Goal: Task Accomplishment & Management: Use online tool/utility

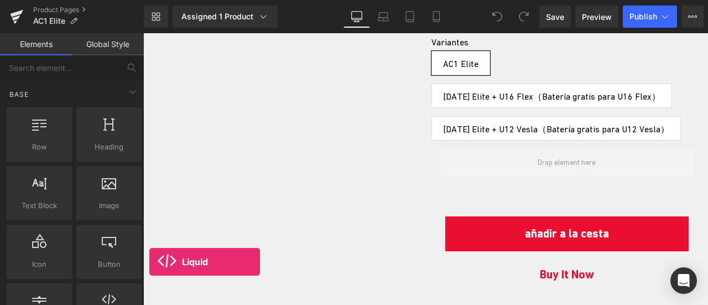
scroll to position [564, 0]
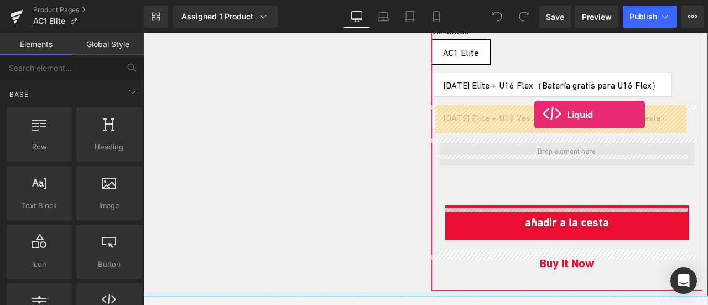
drag, startPoint x: 254, startPoint y: 326, endPoint x: 534, endPoint y: 114, distance: 351.0
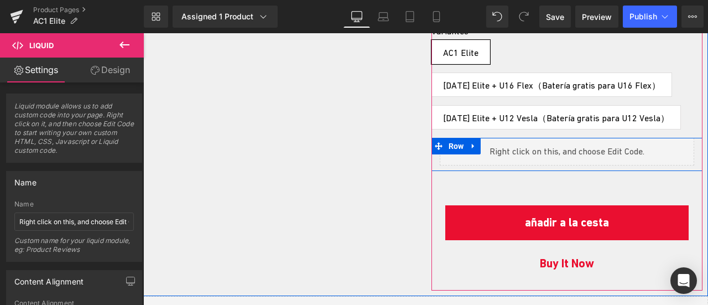
click at [581, 138] on div "Liquid" at bounding box center [567, 152] width 255 height 28
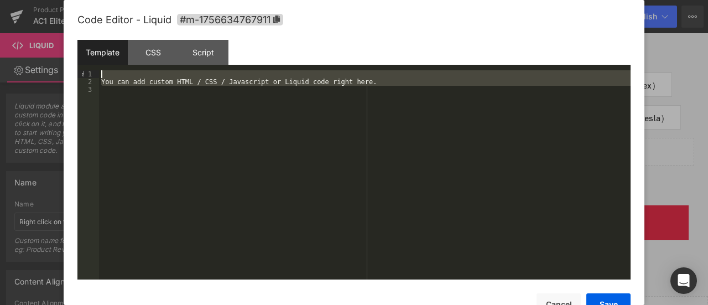
drag, startPoint x: 176, startPoint y: 100, endPoint x: 47, endPoint y: 25, distance: 149.4
click at [47, 25] on body "Liquid You are previewing how the will restyle your page. You can not edit Elem…" at bounding box center [354, 152] width 708 height 305
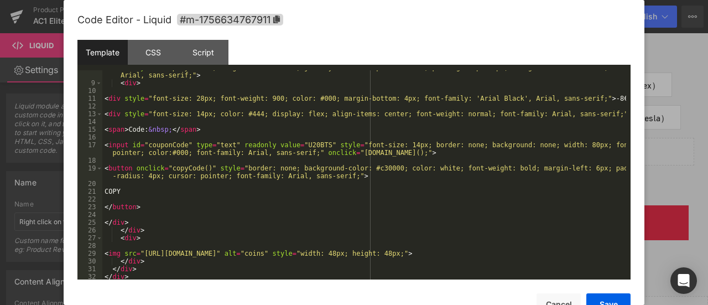
scroll to position [0, 0]
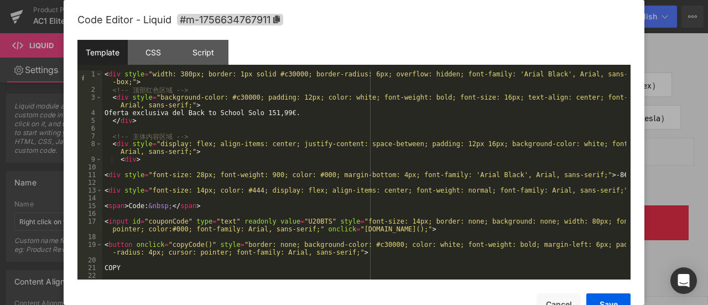
click at [174, 115] on div "< div style = "width: 380px; border: 1px solid #c30000; border-radius: 6px; ove…" at bounding box center [364, 186] width 524 height 232
click at [259, 117] on div "< div style = "width: 380px; border: 1px solid #c30000; border-radius: 6px; ove…" at bounding box center [364, 186] width 524 height 232
drag, startPoint x: 251, startPoint y: 112, endPoint x: 243, endPoint y: 112, distance: 7.7
click at [243, 112] on div "< div style = "width: 380px; border: 1px solid #c30000; border-radius: 6px; ove…" at bounding box center [364, 186] width 524 height 232
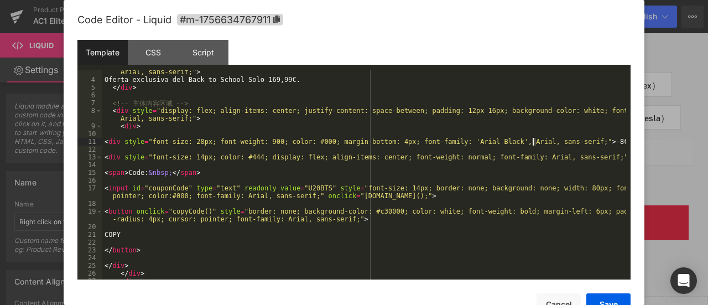
click at [533, 141] on div "< div style = "background-color: #c30000; padding: 12px; color: white; font-wei…" at bounding box center [364, 176] width 524 height 232
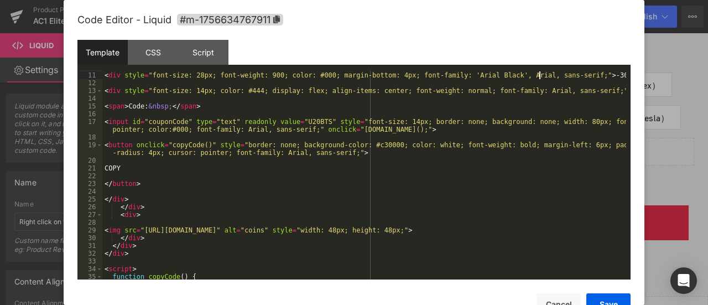
scroll to position [133, 0]
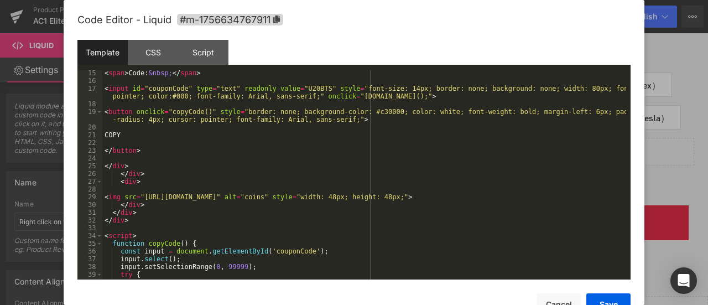
click at [282, 90] on div "< span > Code: &nbsp; </ span > < input id = "couponCode" type = "text" readonl…" at bounding box center [364, 181] width 524 height 225
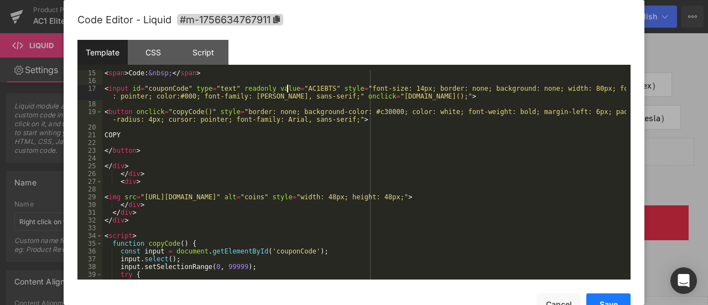
click at [614, 300] on button "Save" at bounding box center [608, 304] width 44 height 22
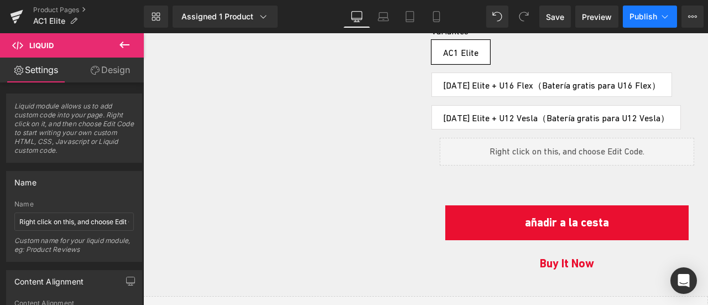
click at [637, 19] on span "Publish" at bounding box center [643, 16] width 28 height 9
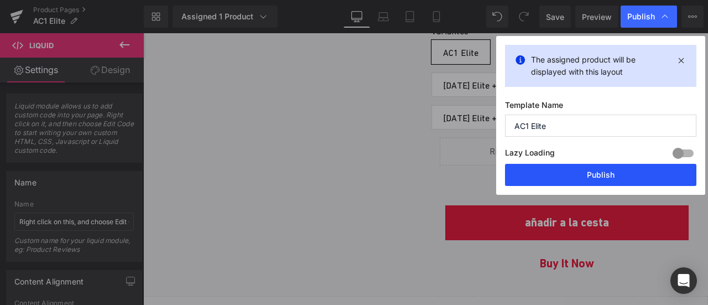
click at [614, 178] on button "Publish" at bounding box center [600, 175] width 191 height 22
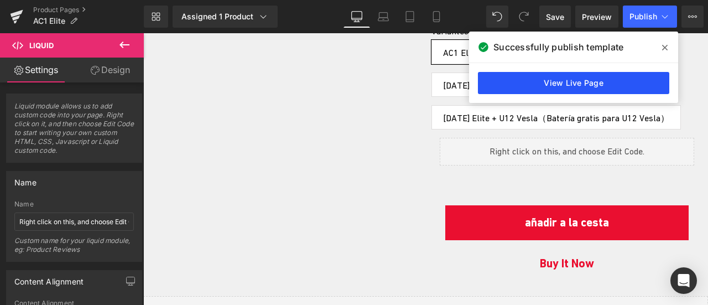
click at [561, 82] on link "View Live Page" at bounding box center [573, 83] width 191 height 22
